Goal: Check status

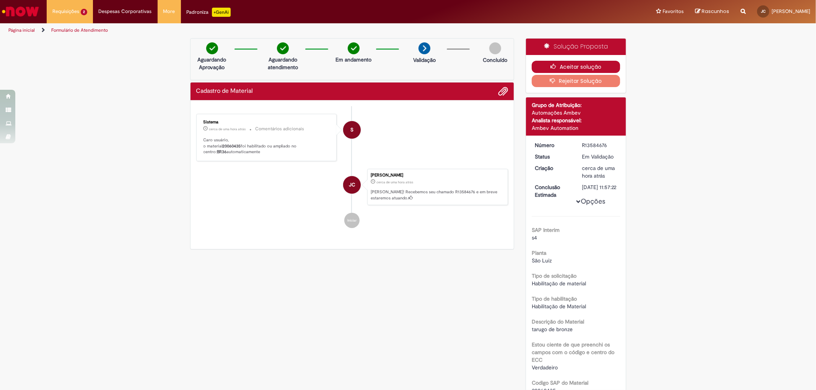
click at [561, 65] on button "Aceitar solução" at bounding box center [575, 67] width 88 height 12
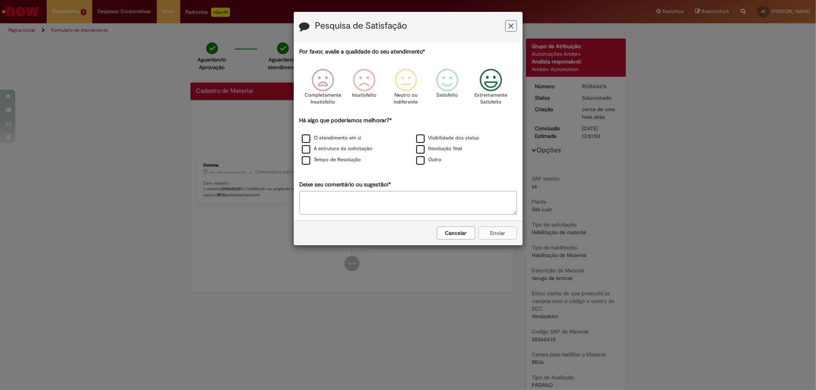
drag, startPoint x: 488, startPoint y: 84, endPoint x: 481, endPoint y: 93, distance: 11.7
click at [487, 86] on icon "Feedback" at bounding box center [490, 80] width 29 height 23
click at [424, 149] on label "Resolução final" at bounding box center [439, 148] width 46 height 7
click at [491, 237] on button "Enviar" at bounding box center [497, 233] width 38 height 13
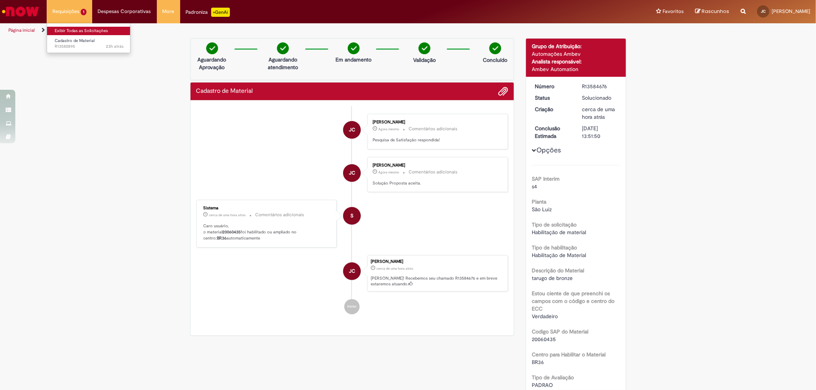
click at [67, 28] on link "Exibir Todas as Solicitações" at bounding box center [89, 31] width 84 height 8
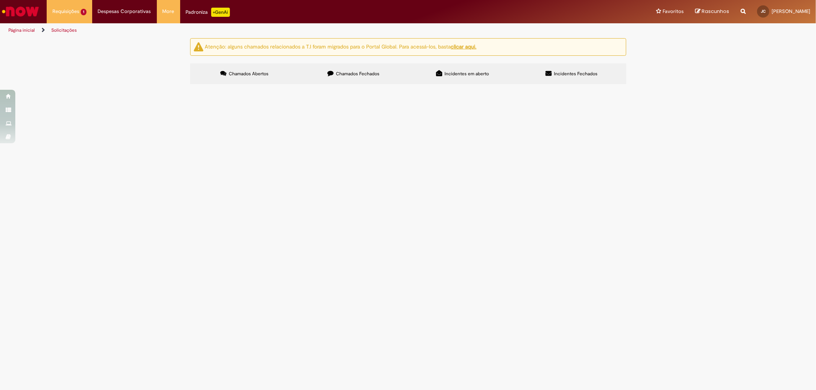
click at [0, 0] on span "HABILITAR DEPOSITOS Q.DAMAG E Q.REFURBISH PARA PLACA E SERVOMOTOR" at bounding box center [0, 0] width 0 height 0
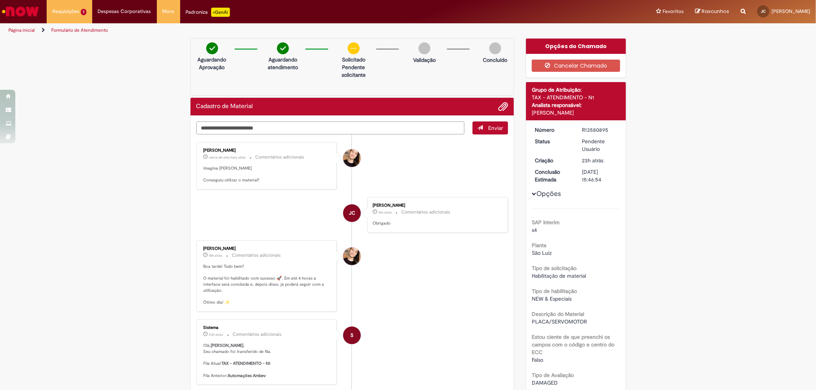
click at [389, 129] on textarea "Digite sua mensagem aqui..." at bounding box center [330, 128] width 268 height 13
click at [353, 130] on textarea "Digite sua mensagem aqui..." at bounding box center [330, 128] width 268 height 13
type textarea "*"
click at [253, 126] on textarea "**********" at bounding box center [330, 128] width 268 height 13
click at [292, 125] on textarea "**********" at bounding box center [330, 128] width 268 height 13
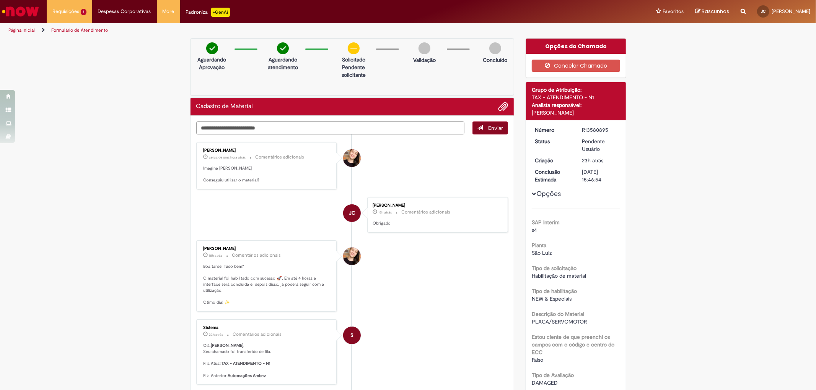
type textarea "**********"
click at [472, 131] on button "Enviar" at bounding box center [490, 128] width 36 height 13
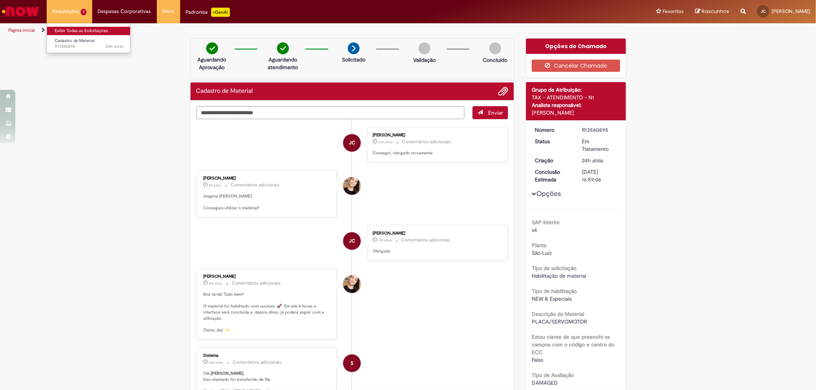
click at [71, 27] on link "Exibir Todas as Solicitações" at bounding box center [89, 31] width 84 height 8
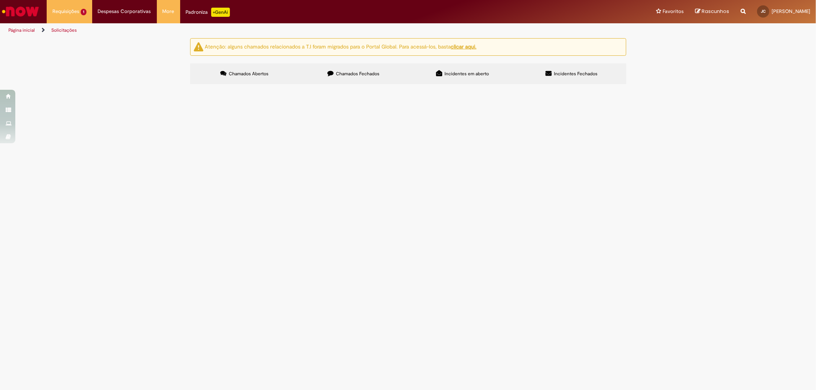
click at [356, 74] on span "Chamados Fechados" at bounding box center [358, 74] width 44 height 6
click at [255, 74] on span "Chamados Abertos" at bounding box center [249, 74] width 40 height 6
click at [375, 73] on span "Chamados Fechados" at bounding box center [358, 74] width 44 height 6
click at [266, 73] on label "Chamados Abertos" at bounding box center [244, 73] width 109 height 21
click at [0, 0] on span "HABILITAR DEPOSITOS Q.DAMAG E Q.REFURBISH PARA PLACA E SERVOMOTOR" at bounding box center [0, 0] width 0 height 0
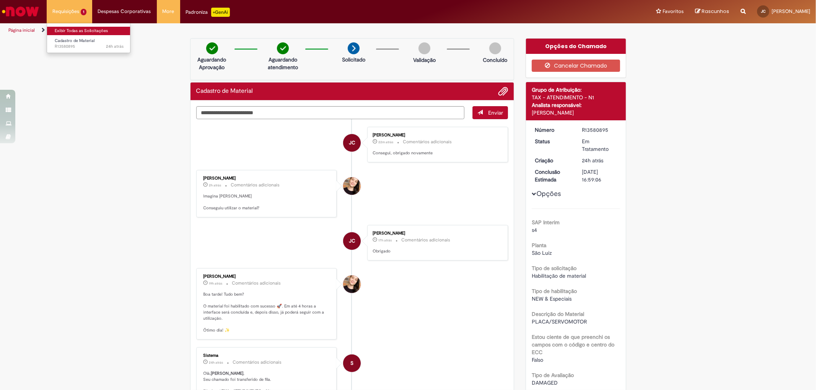
click at [62, 29] on link "Exibir Todas as Solicitações" at bounding box center [89, 31] width 84 height 8
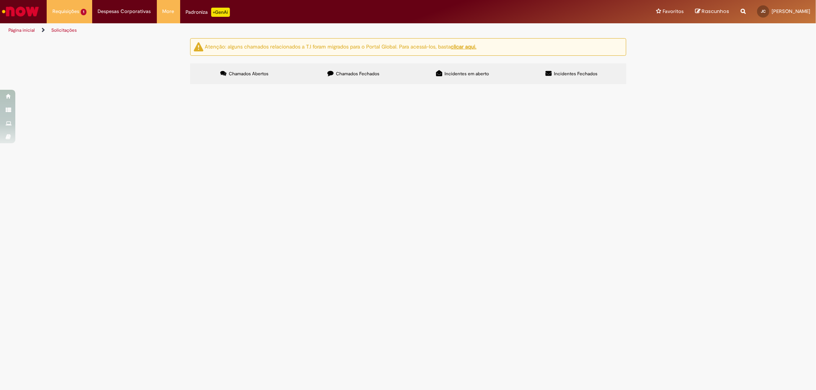
click at [358, 76] on span "Chamados Fechados" at bounding box center [358, 74] width 44 height 6
click at [0, 0] on span "INLCUSAO ESTOQUE DESENGRAXANTE" at bounding box center [0, 0] width 0 height 0
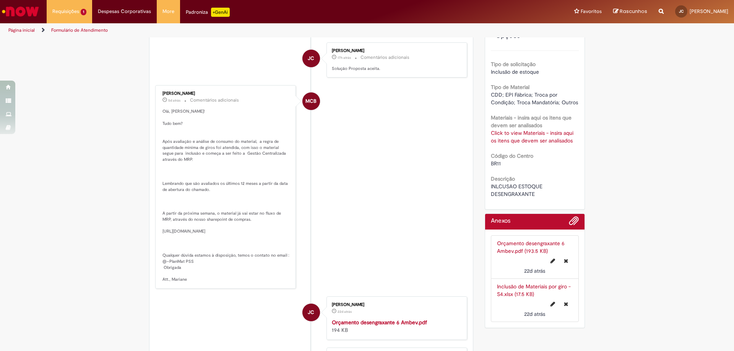
scroll to position [153, 0]
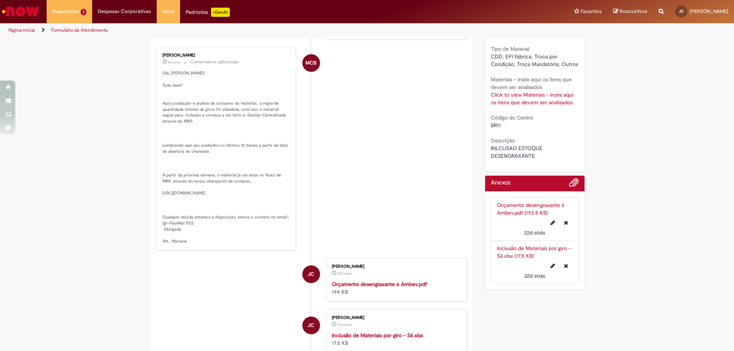
drag, startPoint x: 159, startPoint y: 74, endPoint x: 221, endPoint y: 256, distance: 192.4
click at [221, 244] on p "Olá, [PERSON_NAME]! Tudo bem? Após avaliação e análise de consumo do material, …" at bounding box center [225, 157] width 127 height 174
click at [213, 244] on p "Olá, [PERSON_NAME]! Tudo bem? Após avaliação e análise de consumo do material, …" at bounding box center [225, 157] width 127 height 174
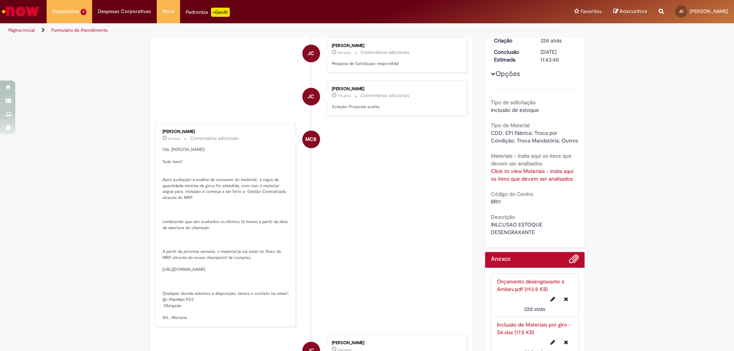
scroll to position [115, 0]
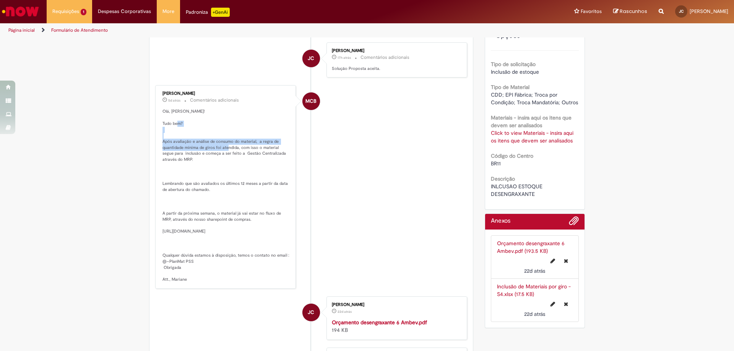
drag, startPoint x: 158, startPoint y: 142, endPoint x: 235, endPoint y: 151, distance: 77.4
click at [235, 151] on div "[PERSON_NAME] 5d atrás 5 dias atrás Comentários adicionais" at bounding box center [226, 187] width 136 height 199
click at [252, 153] on p "Olá, [PERSON_NAME]! Tudo bem? Após avaliação e análise de consumo do material, …" at bounding box center [225, 196] width 127 height 174
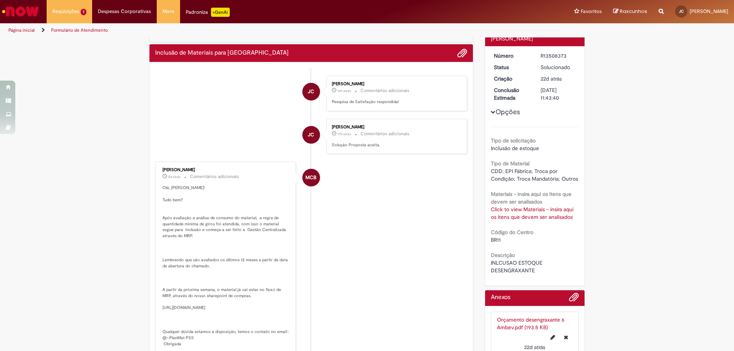
scroll to position [0, 0]
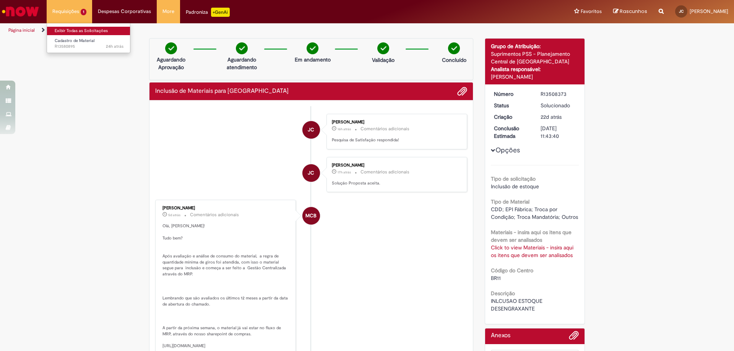
click at [73, 31] on link "Exibir Todas as Solicitações" at bounding box center [89, 31] width 84 height 8
